Goal: Complete application form

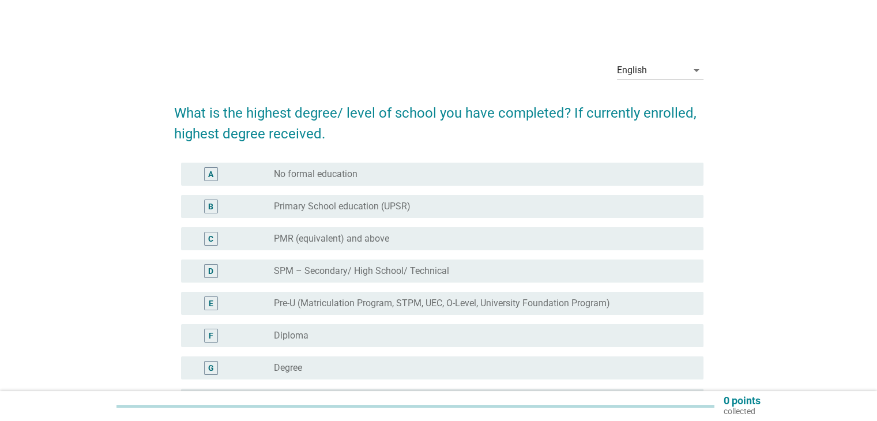
click at [383, 367] on div "radio_button_unchecked Degree" at bounding box center [479, 368] width 411 height 12
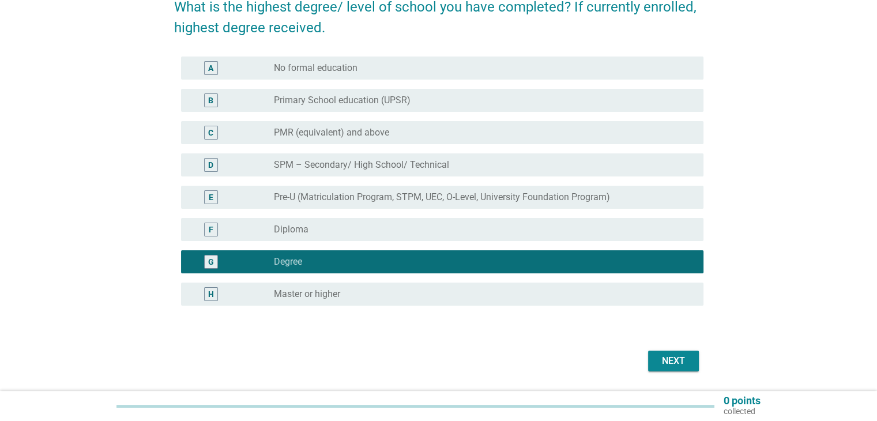
scroll to position [142, 0]
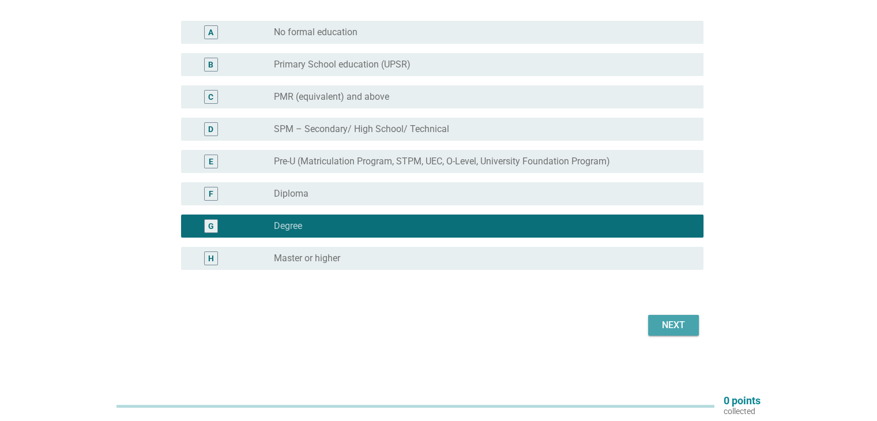
click at [661, 329] on div "Next" at bounding box center [673, 325] width 32 height 14
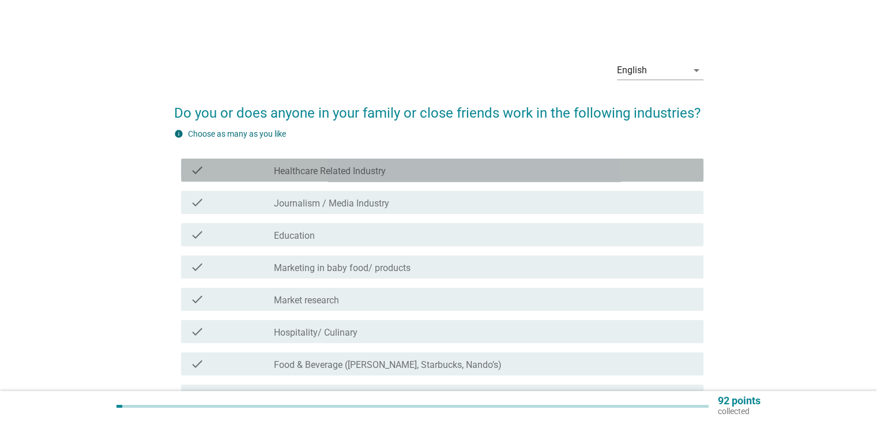
click at [490, 171] on div "check_box_outline_blank Healthcare Related Industry" at bounding box center [484, 170] width 420 height 14
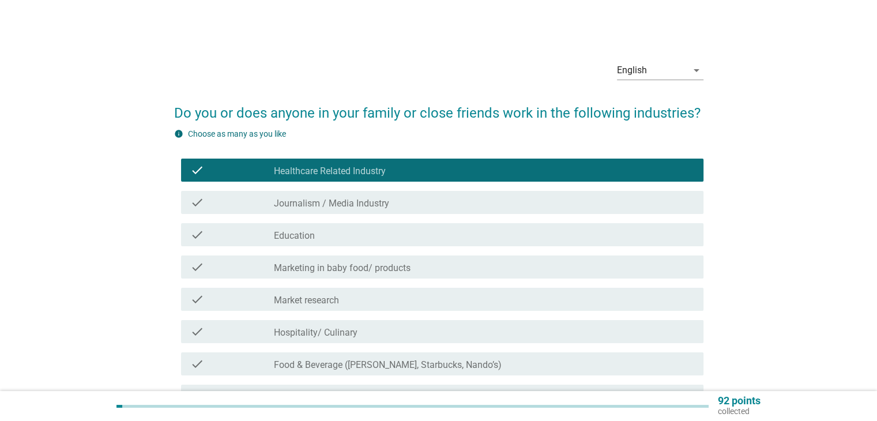
click at [480, 194] on div "check check_box_outline_blank Journalism / Media Industry" at bounding box center [442, 202] width 522 height 23
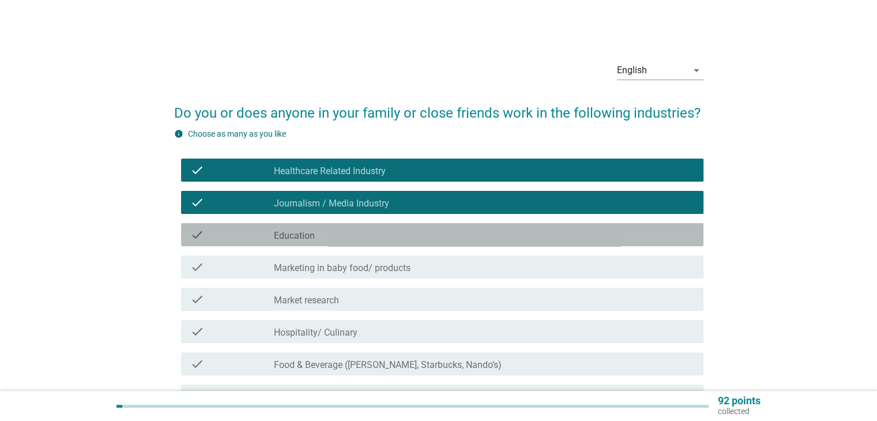
click at [457, 242] on div "check check_box_outline_blank Education" at bounding box center [442, 234] width 522 height 23
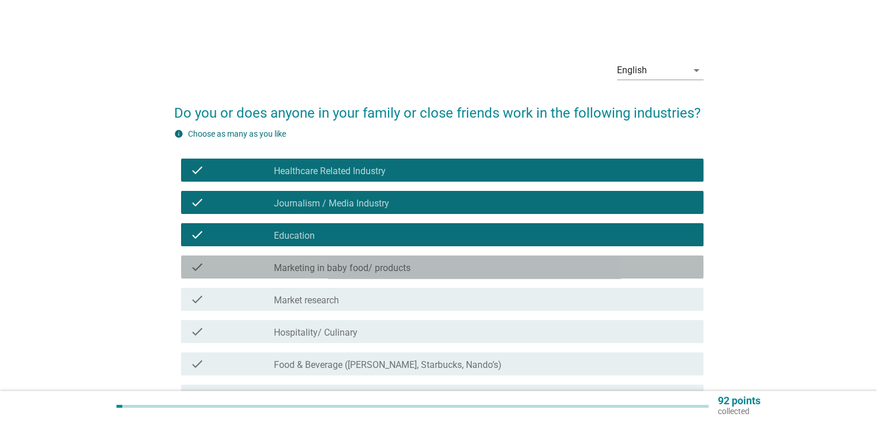
click at [450, 262] on div "check_box_outline_blank Marketing in baby food/ products" at bounding box center [484, 267] width 420 height 14
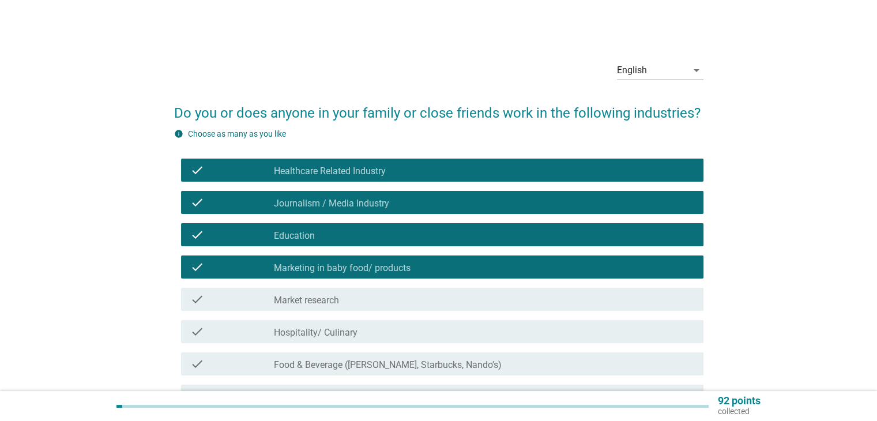
click at [431, 305] on div "check_box_outline_blank Market research" at bounding box center [484, 299] width 420 height 14
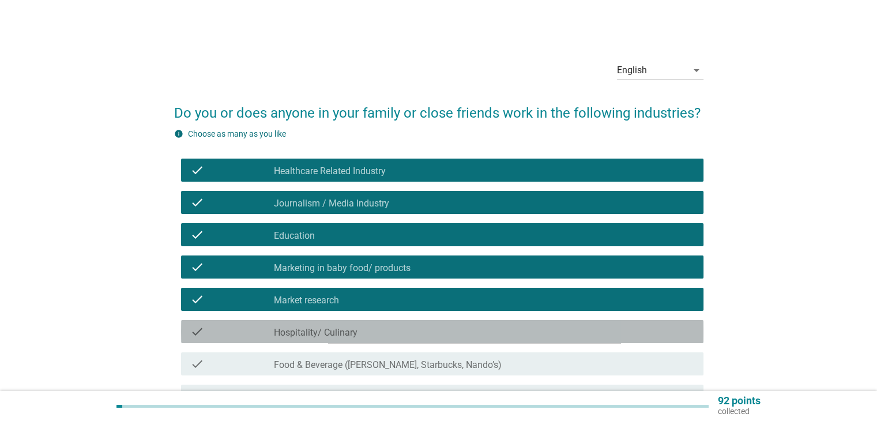
click at [426, 339] on div "check check_box_outline_blank Hospitality/ Culinary" at bounding box center [442, 331] width 522 height 23
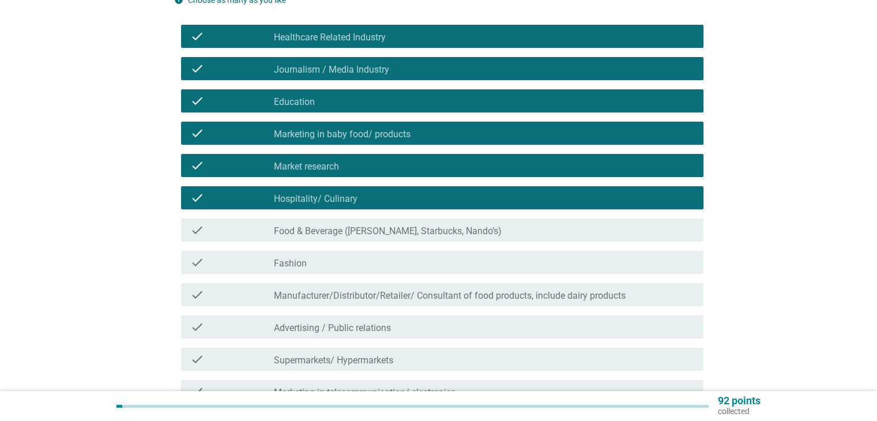
scroll to position [173, 0]
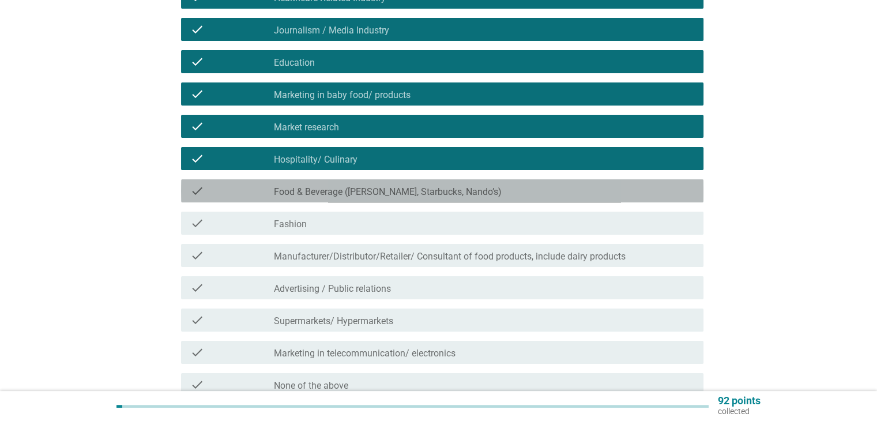
click at [421, 196] on label "Food & Beverage ([PERSON_NAME], Starbucks, Nando’s)" at bounding box center [388, 192] width 228 height 12
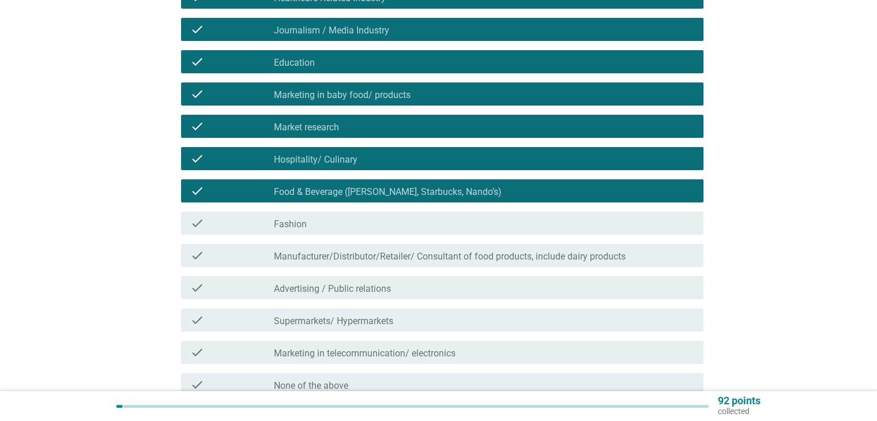
click at [415, 227] on div "check_box_outline_blank Fashion" at bounding box center [484, 223] width 420 height 14
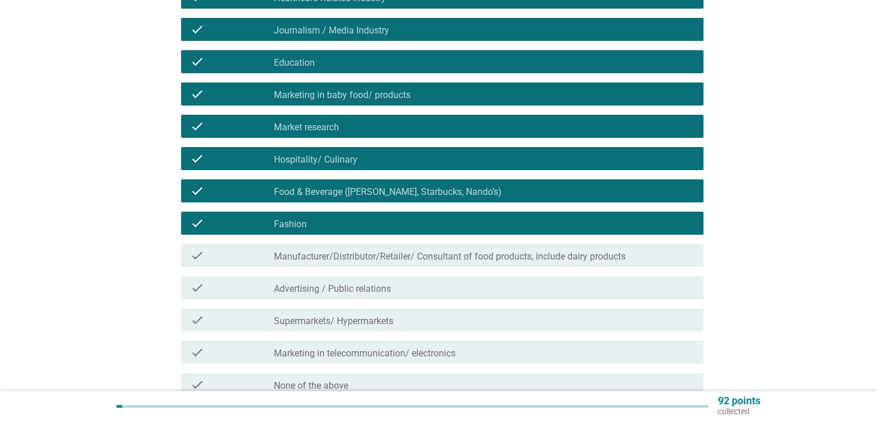
click at [400, 254] on label "Manufacturer/Distributor/Retailer/ Consultant of food products, include dairy p…" at bounding box center [450, 257] width 352 height 12
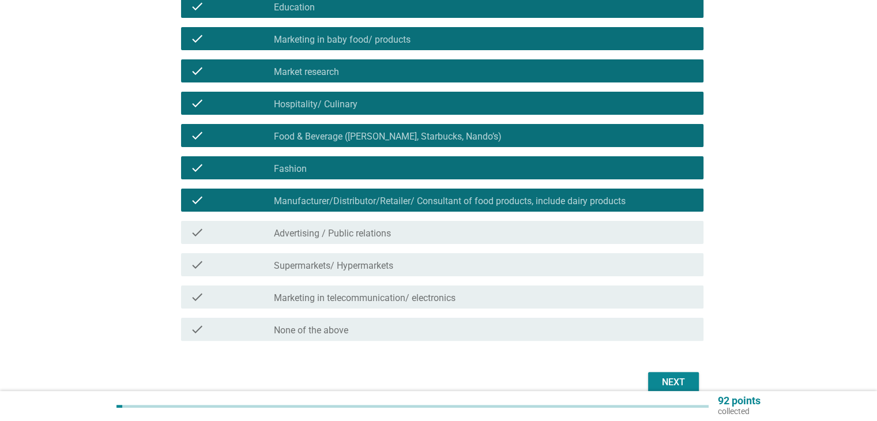
scroll to position [231, 0]
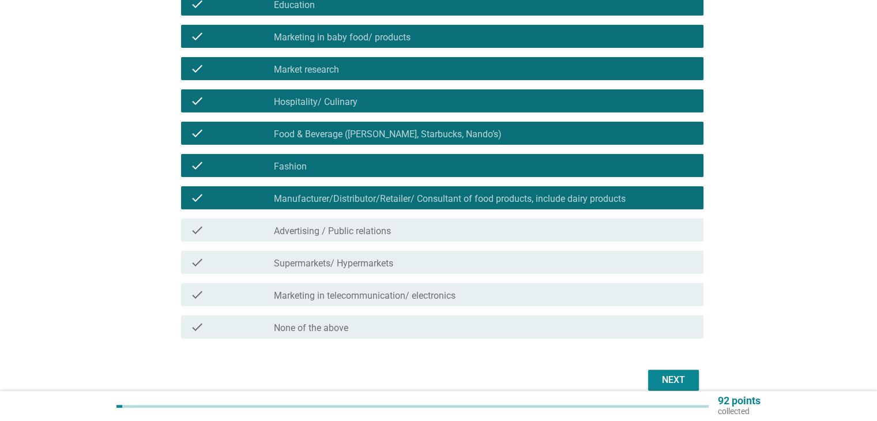
click at [383, 233] on label "Advertising / Public relations" at bounding box center [332, 231] width 117 height 12
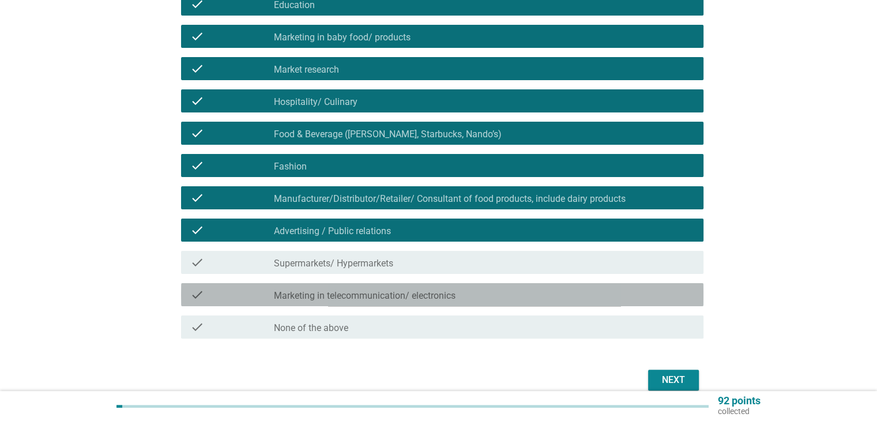
click at [401, 294] on label "Marketing in telecommunication/ electronics" at bounding box center [365, 296] width 182 height 12
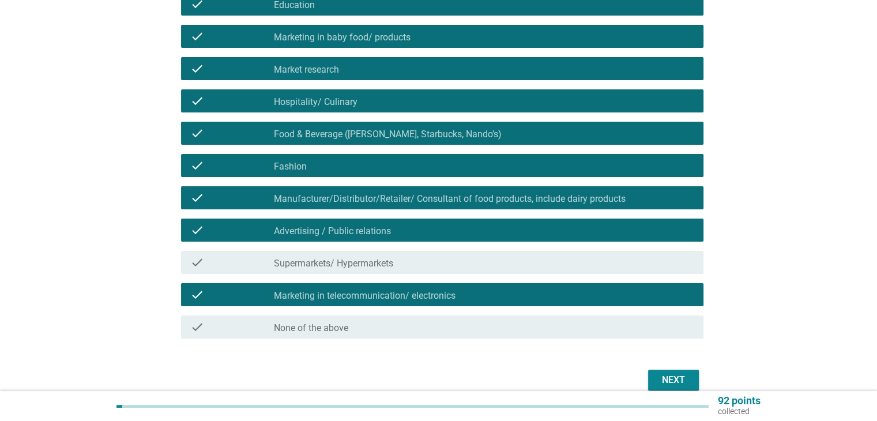
click at [684, 371] on button "Next" at bounding box center [673, 380] width 51 height 21
